Goal: Task Accomplishment & Management: Manage account settings

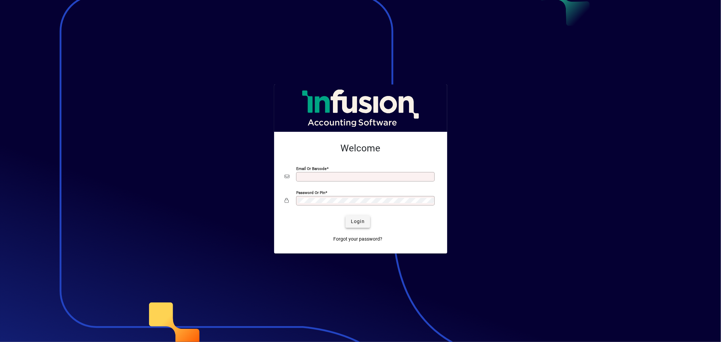
type input "**********"
click at [355, 220] on span "Login" at bounding box center [358, 221] width 14 height 7
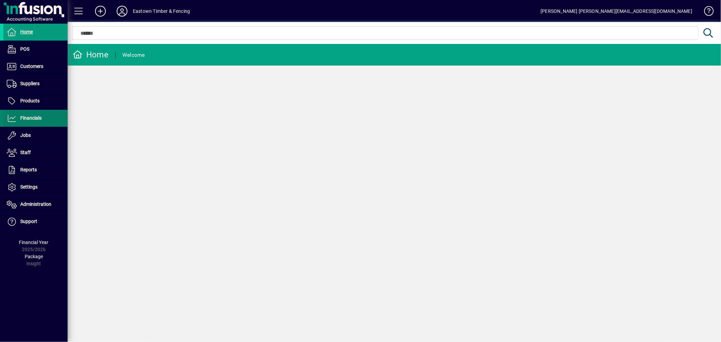
click at [49, 119] on span at bounding box center [35, 118] width 64 height 16
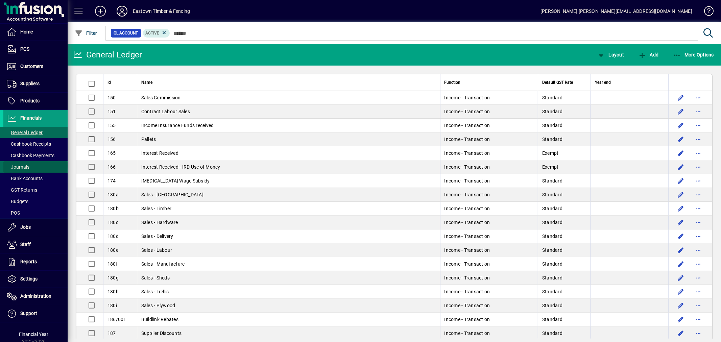
click at [35, 166] on span at bounding box center [35, 167] width 64 height 16
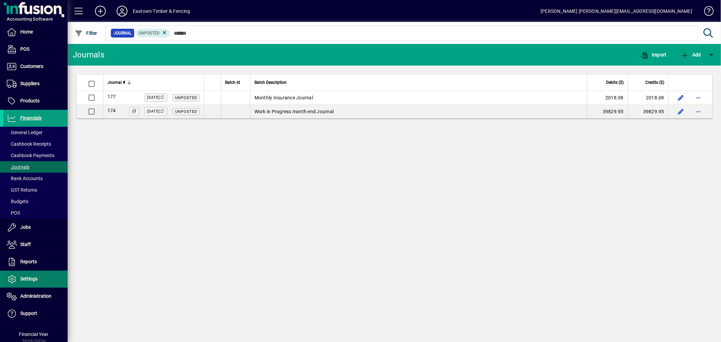
click at [16, 275] on span at bounding box center [35, 279] width 64 height 16
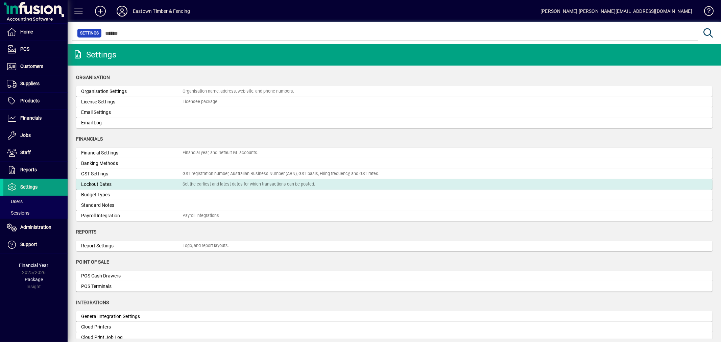
click at [112, 180] on mat-card "Lockout Dates Set the earliest and latest dates for which transactions can be p…" at bounding box center [394, 184] width 637 height 10
